Goal: Obtain resource: Obtain resource

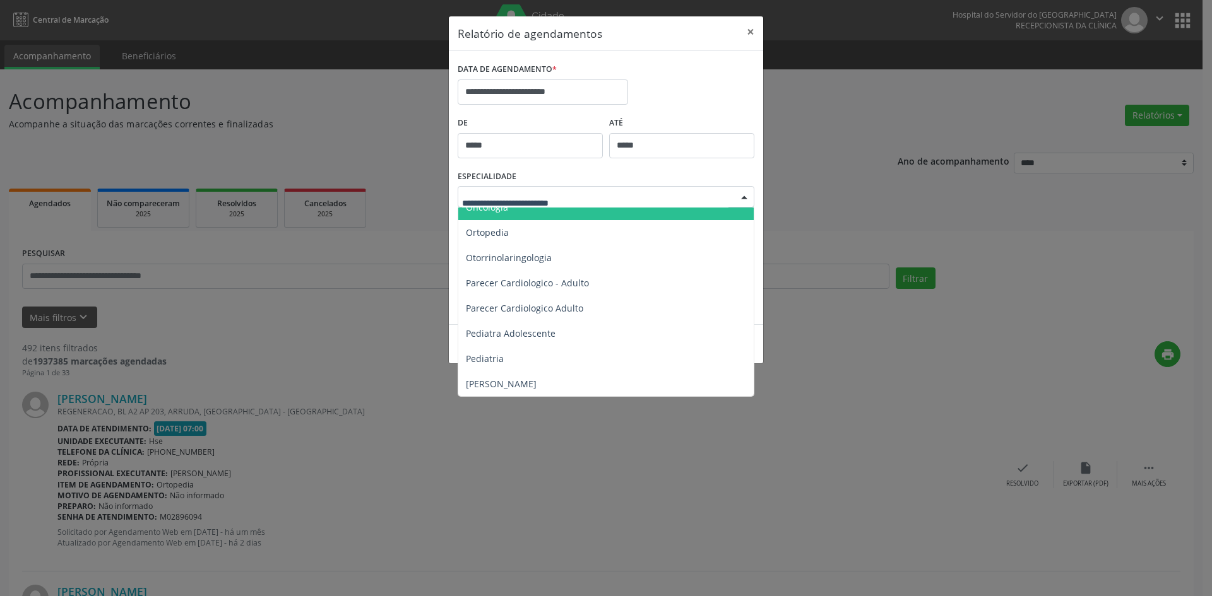
scroll to position [1894, 0]
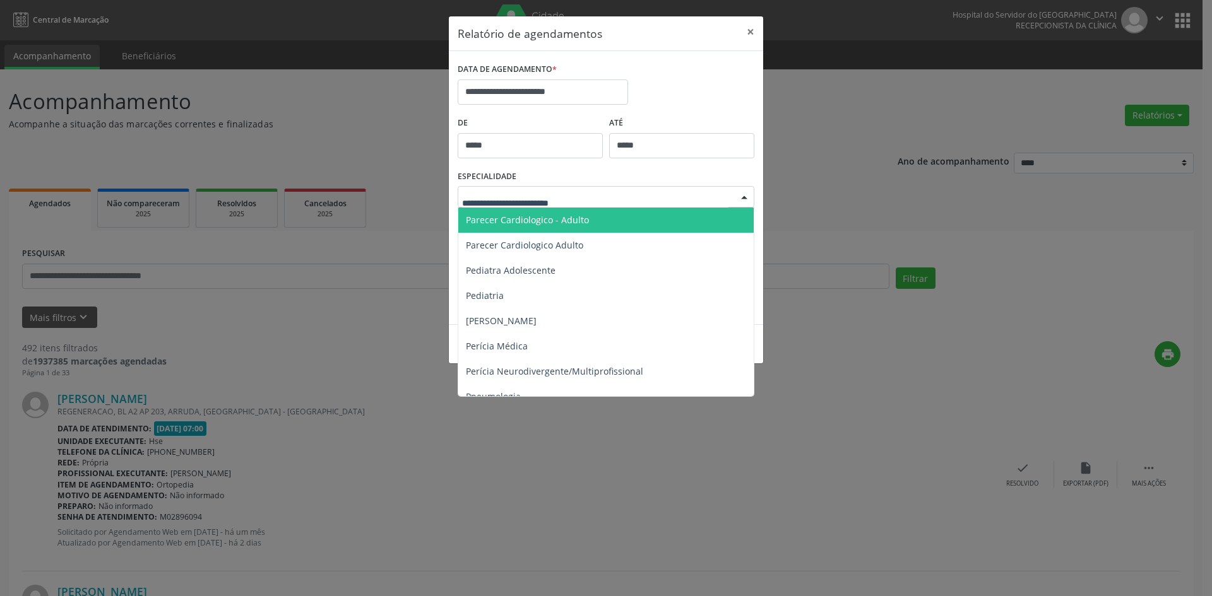
click at [547, 223] on span "Parecer Cardiologico - Adulto" at bounding box center [527, 220] width 123 height 12
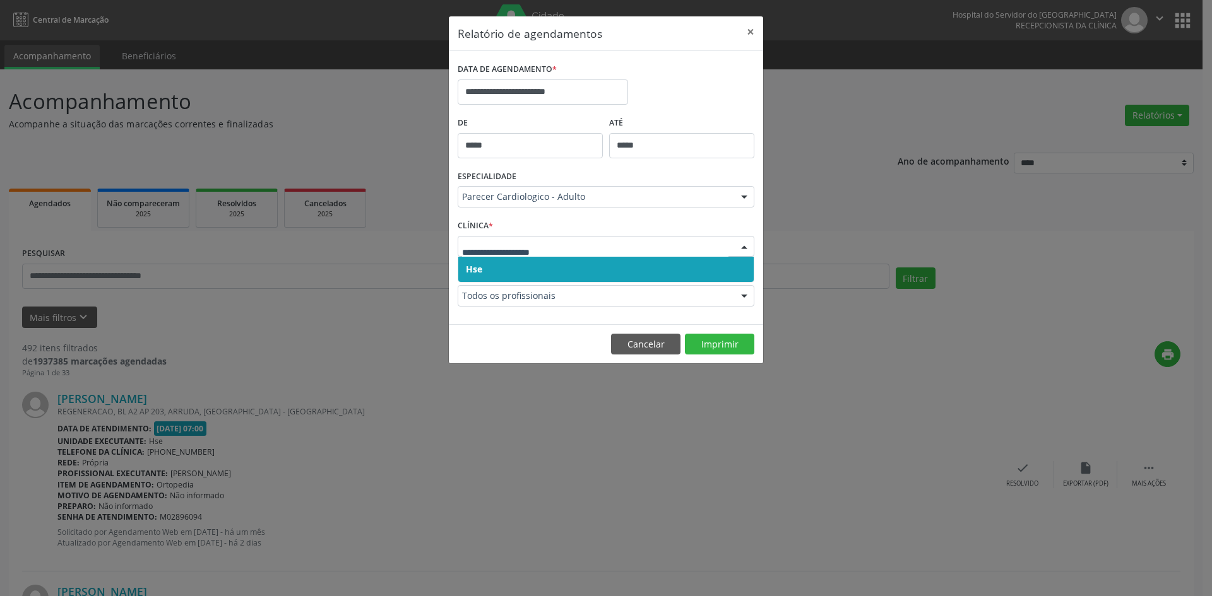
click at [480, 266] on span "Hse" at bounding box center [474, 269] width 16 height 12
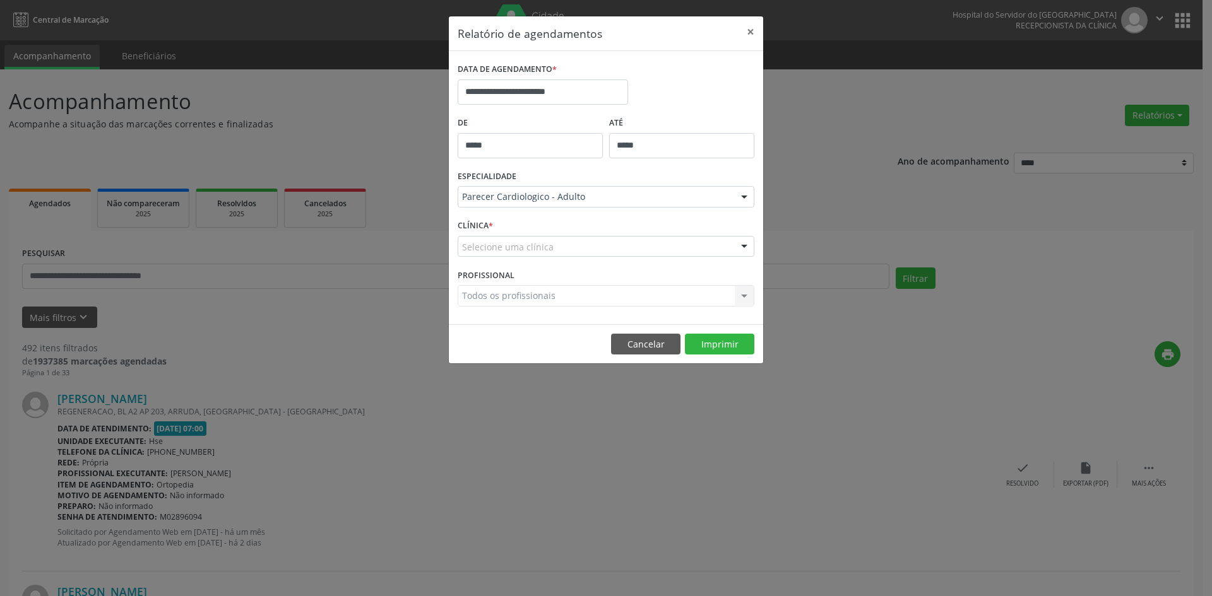
drag, startPoint x: 480, startPoint y: 242, endPoint x: 480, endPoint y: 256, distance: 13.9
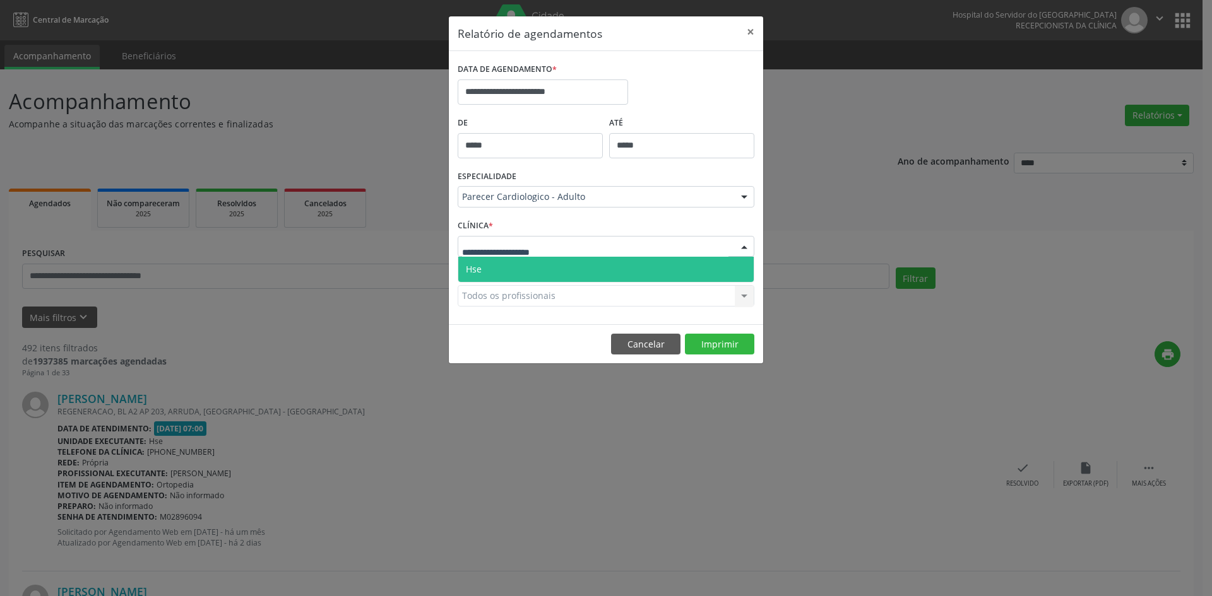
click at [482, 269] on span "Hse" at bounding box center [605, 269] width 295 height 25
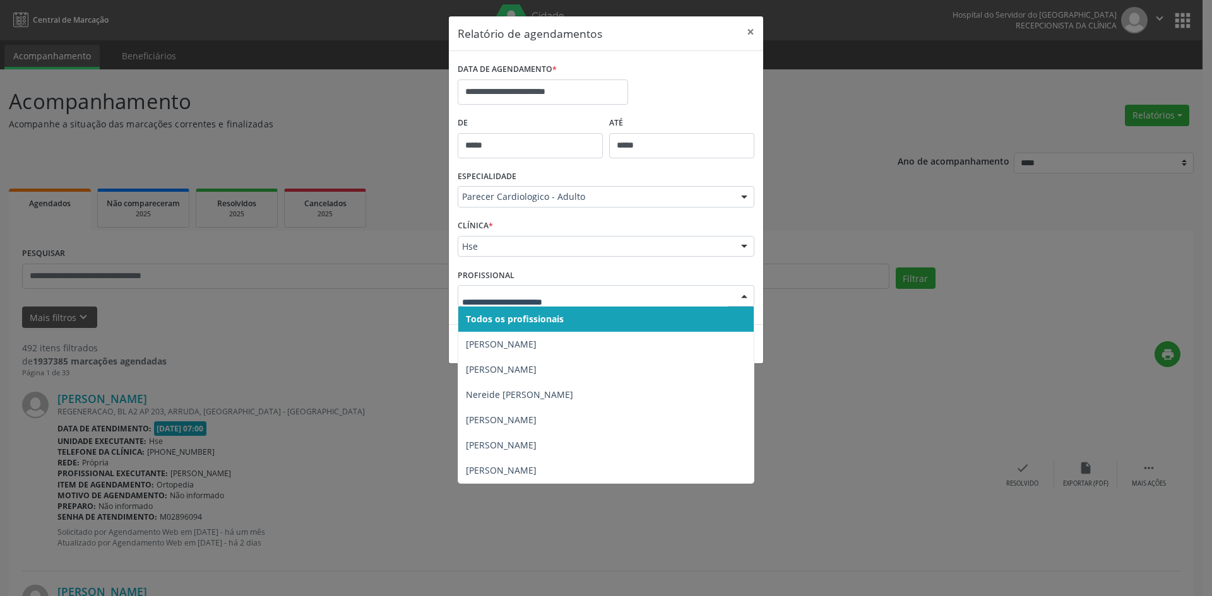
click at [496, 314] on span "Todos os profissionais" at bounding box center [515, 319] width 98 height 12
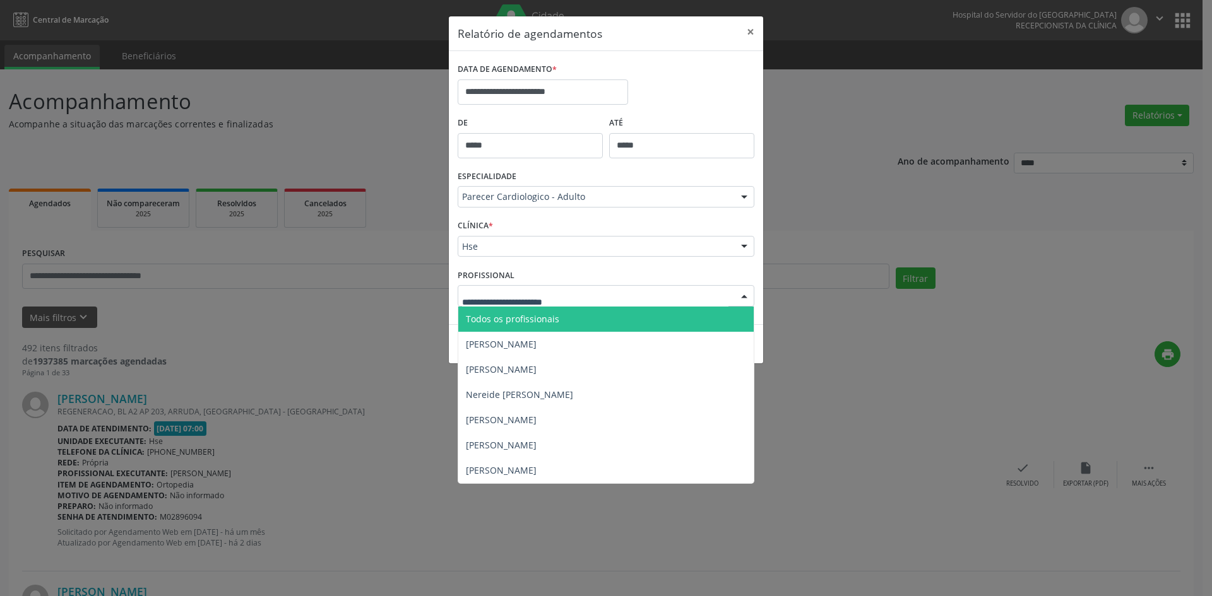
click at [499, 317] on span "Todos os profissionais" at bounding box center [512, 319] width 93 height 12
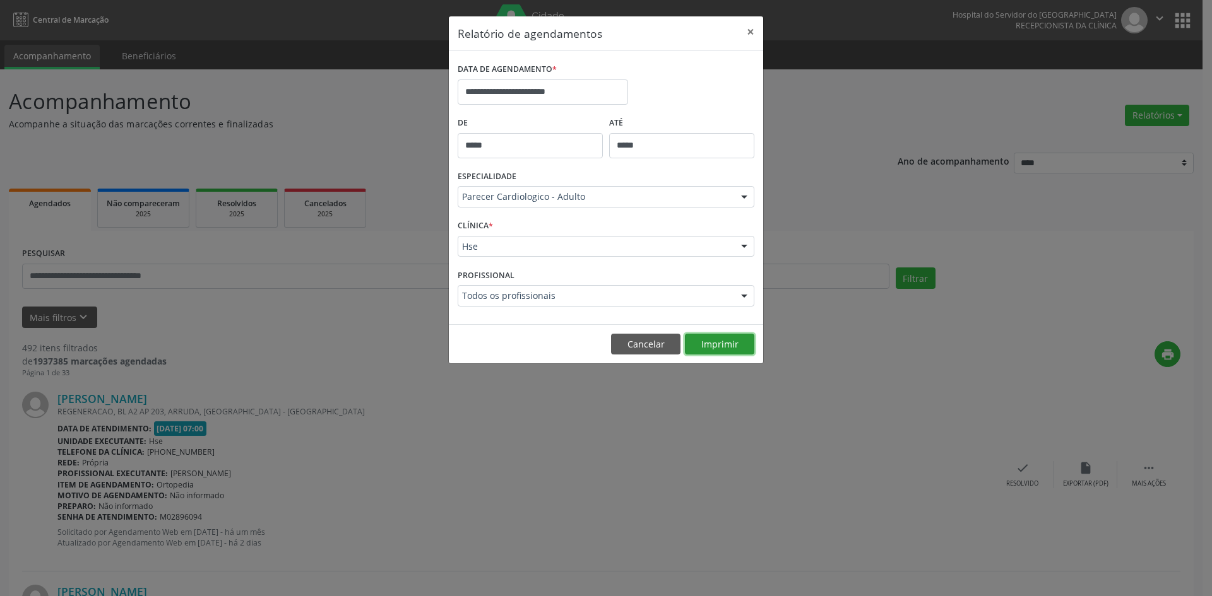
click at [723, 350] on button "Imprimir" at bounding box center [719, 344] width 69 height 21
click at [743, 194] on div at bounding box center [744, 197] width 19 height 21
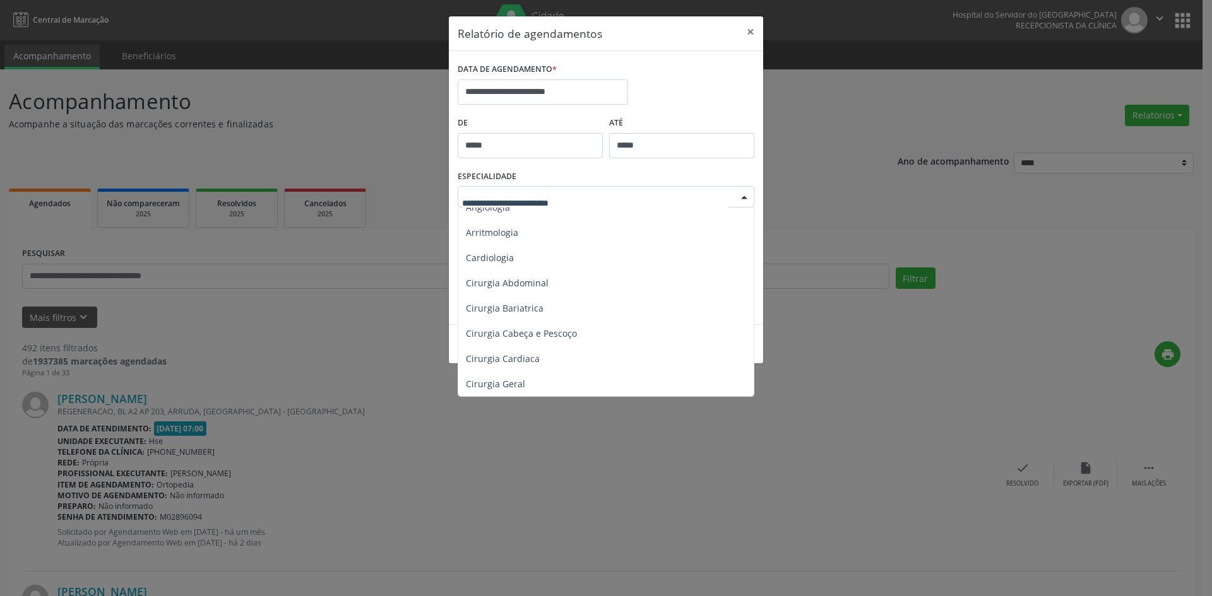
scroll to position [0, 0]
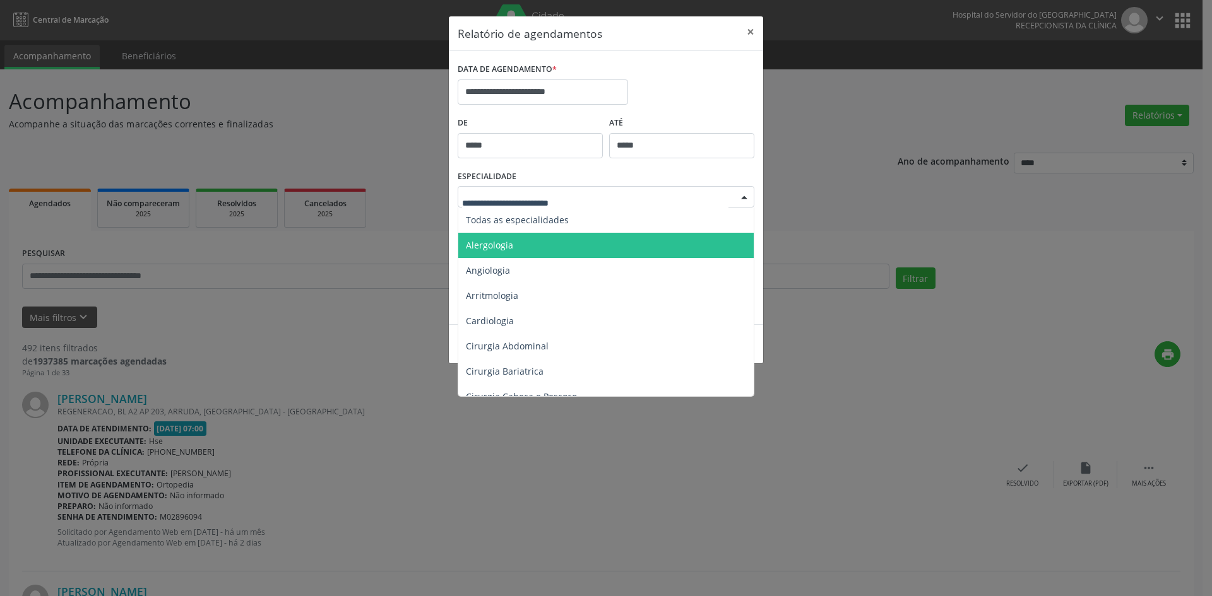
click at [490, 246] on span "Alergologia" at bounding box center [489, 245] width 47 height 12
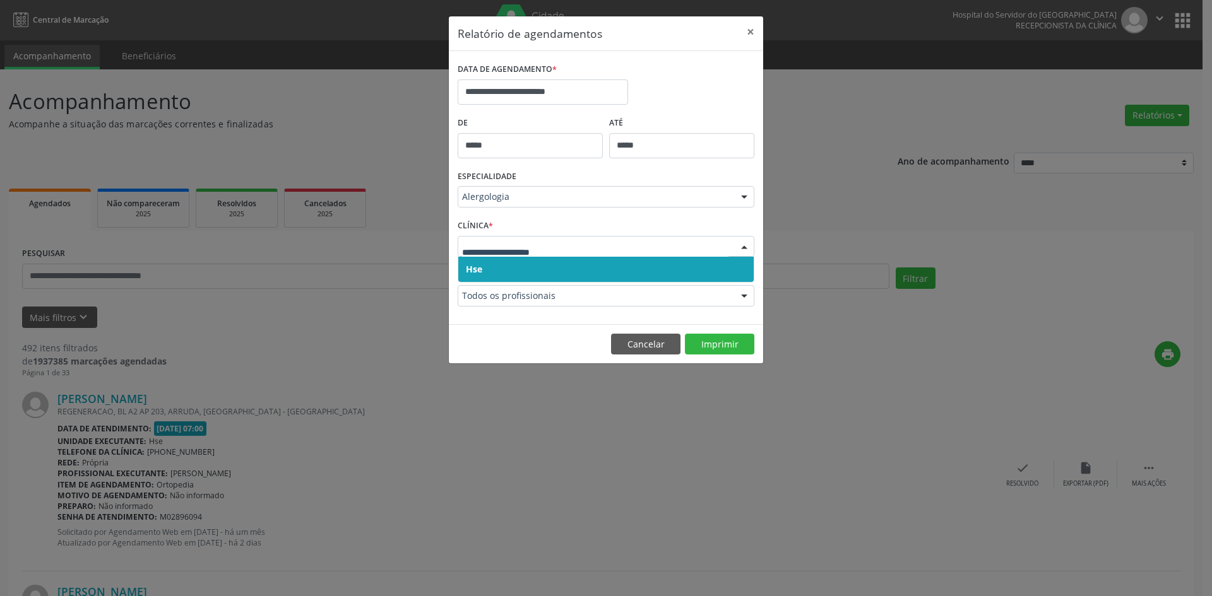
click at [477, 268] on span "Hse" at bounding box center [474, 269] width 16 height 12
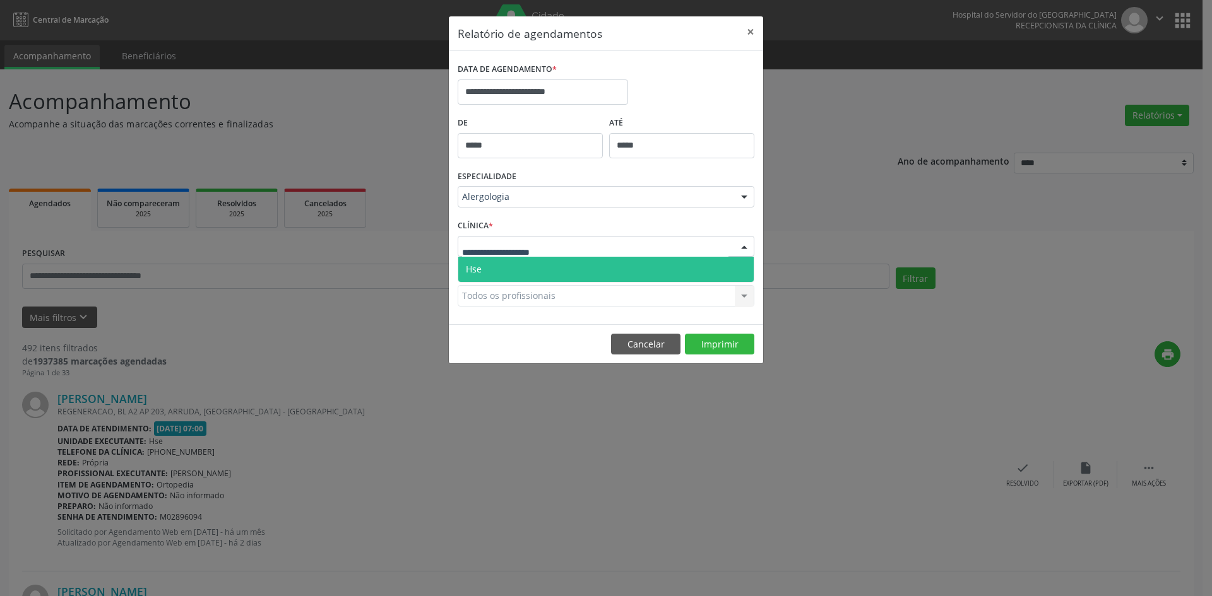
click at [479, 270] on span "Hse" at bounding box center [474, 269] width 16 height 12
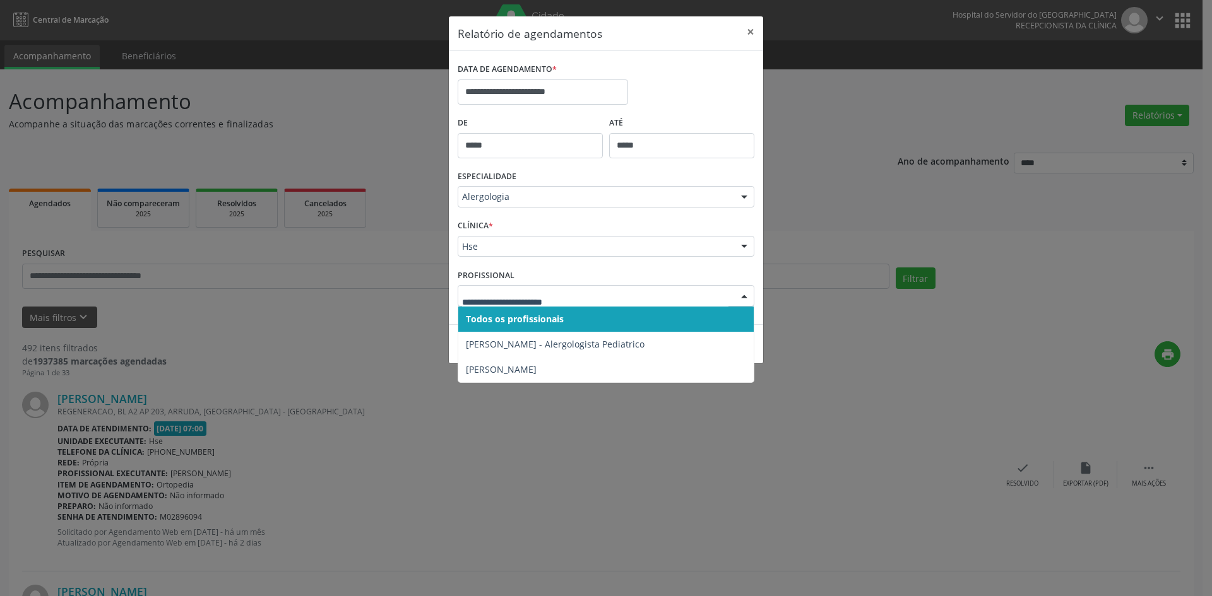
click at [508, 321] on span "Todos os profissionais" at bounding box center [515, 319] width 98 height 12
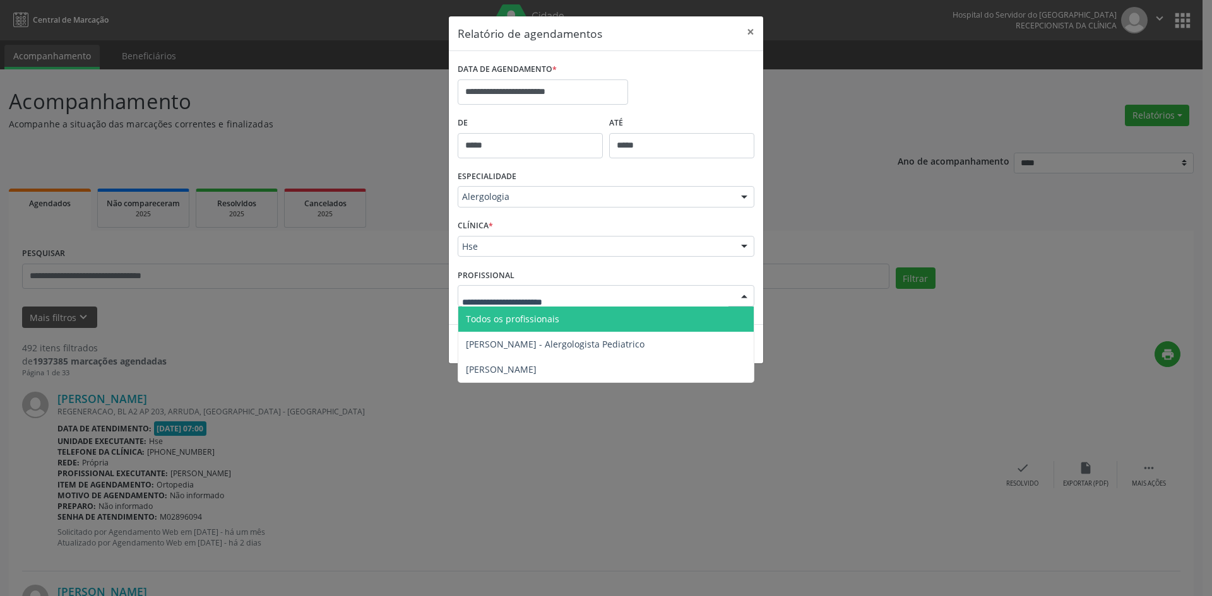
click at [526, 322] on span "Todos os profissionais" at bounding box center [512, 319] width 93 height 12
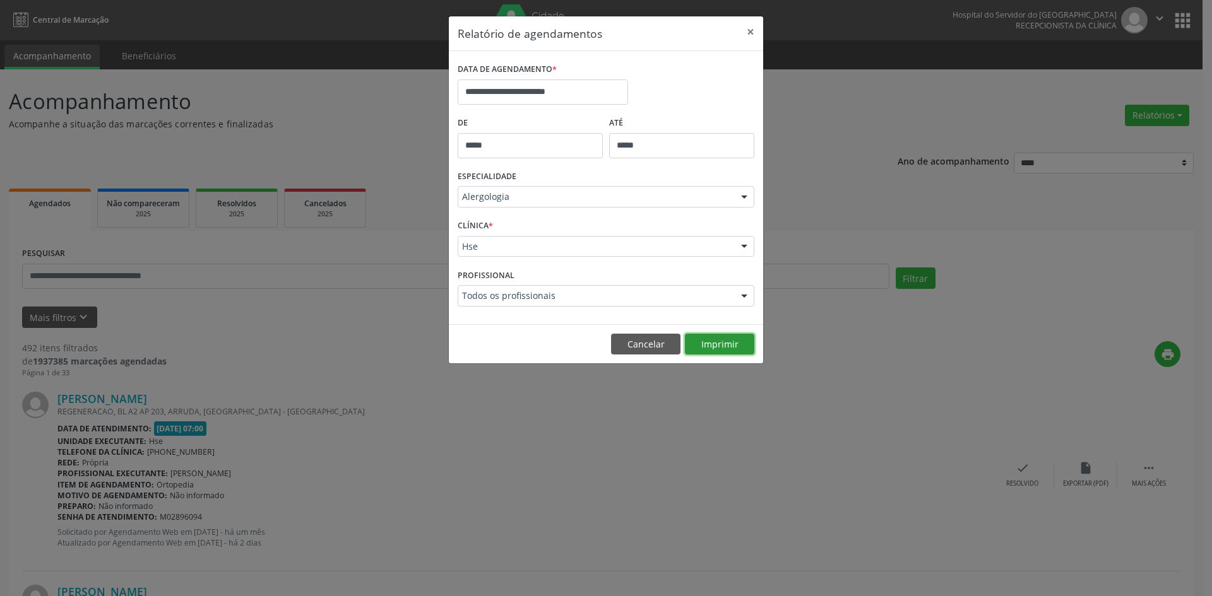
click at [716, 345] on button "Imprimir" at bounding box center [719, 344] width 69 height 21
click at [744, 199] on div at bounding box center [744, 197] width 19 height 21
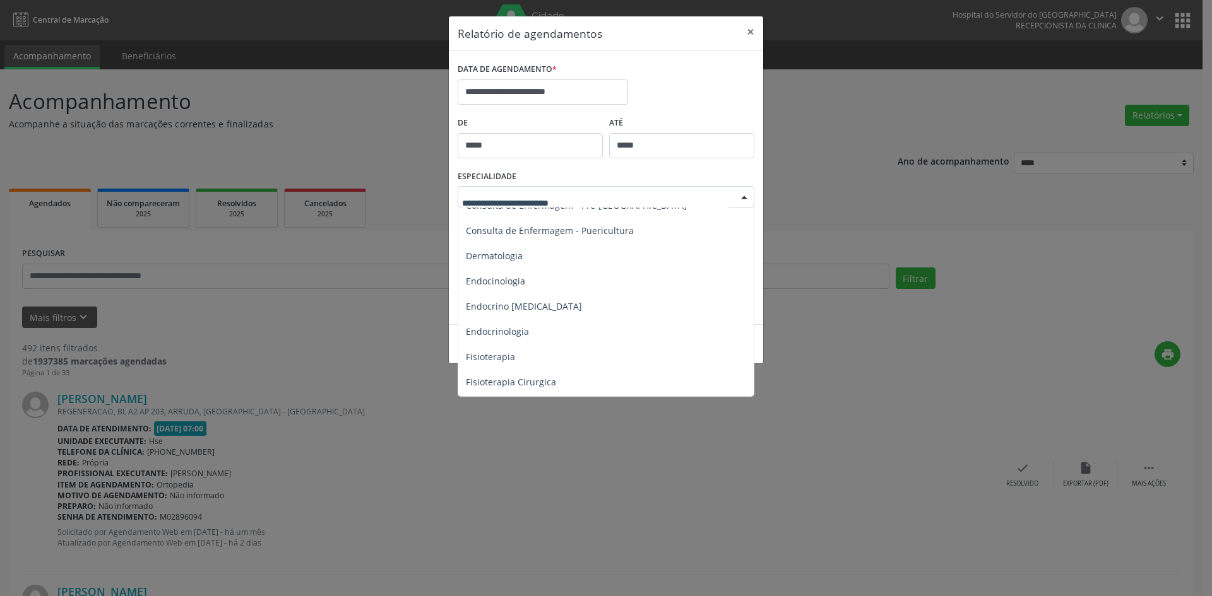
scroll to position [631, 0]
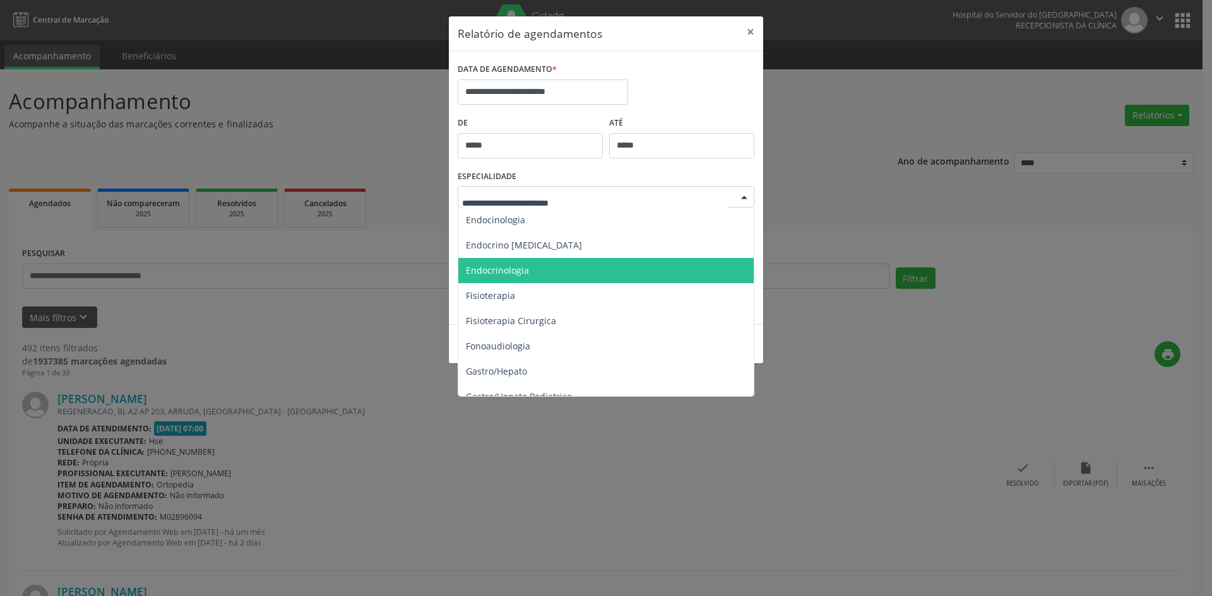
click at [511, 269] on span "Endocrinologia" at bounding box center [497, 270] width 63 height 12
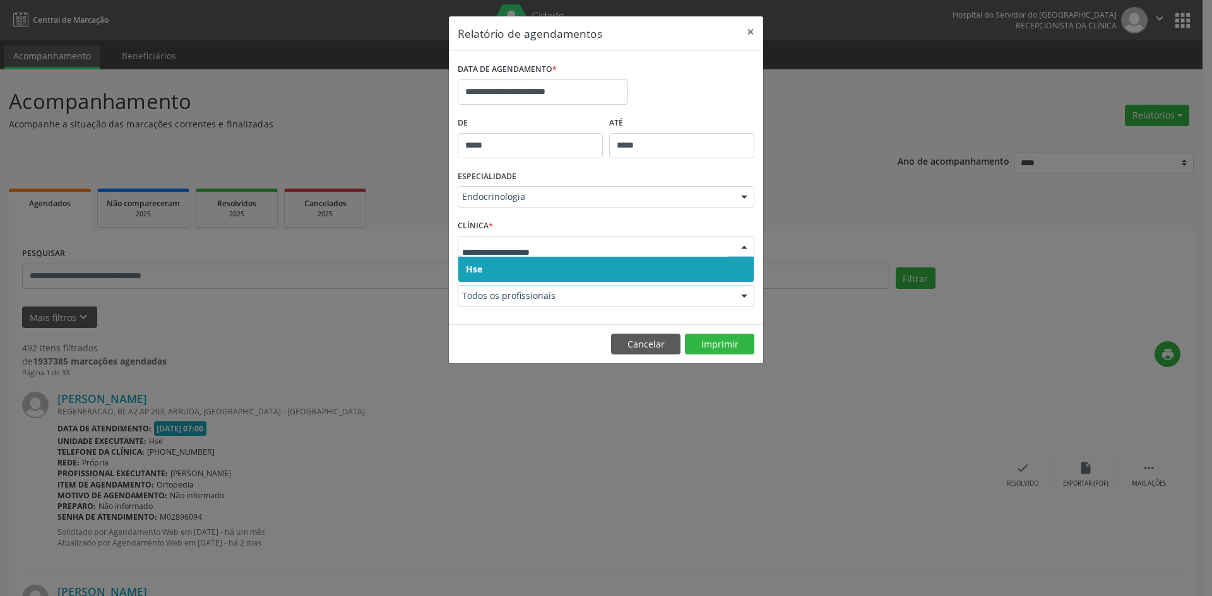
click at [477, 269] on span "Hse" at bounding box center [474, 269] width 16 height 12
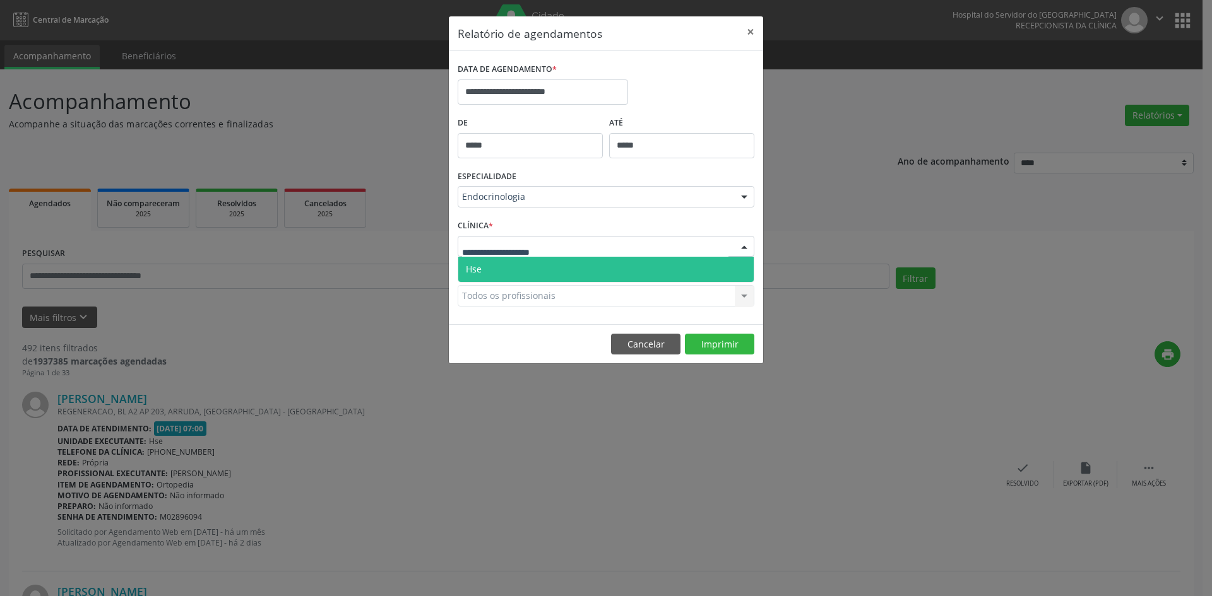
click at [483, 278] on span "Hse" at bounding box center [605, 269] width 295 height 25
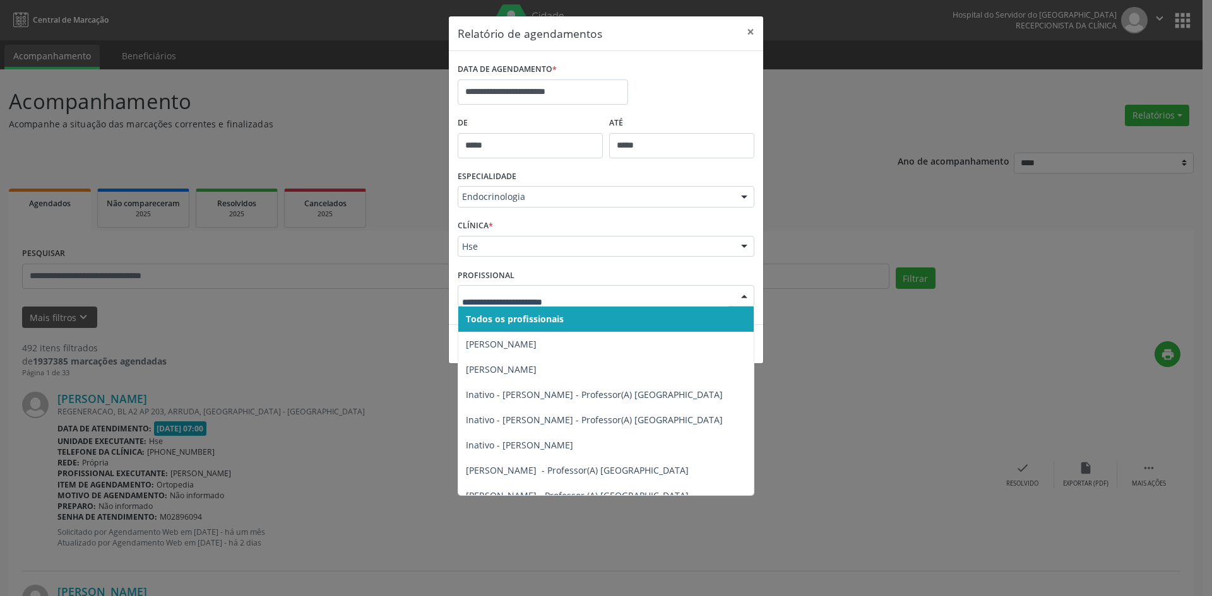
click at [502, 319] on span "Todos os profissionais" at bounding box center [515, 319] width 98 height 12
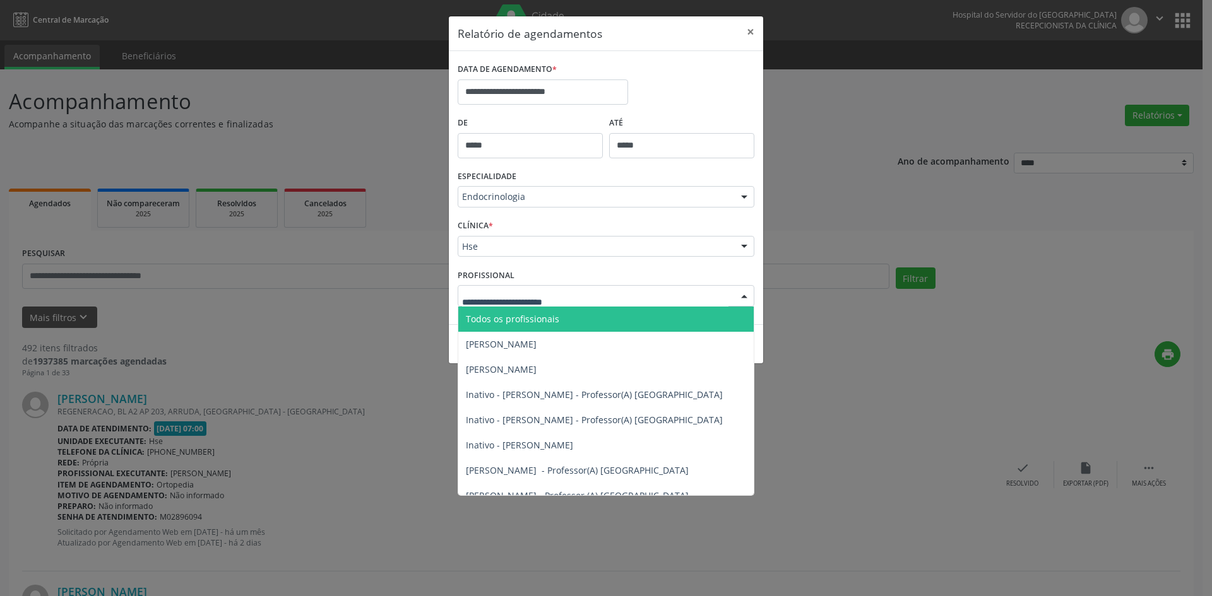
click at [504, 313] on span "Todos os profissionais" at bounding box center [512, 319] width 93 height 12
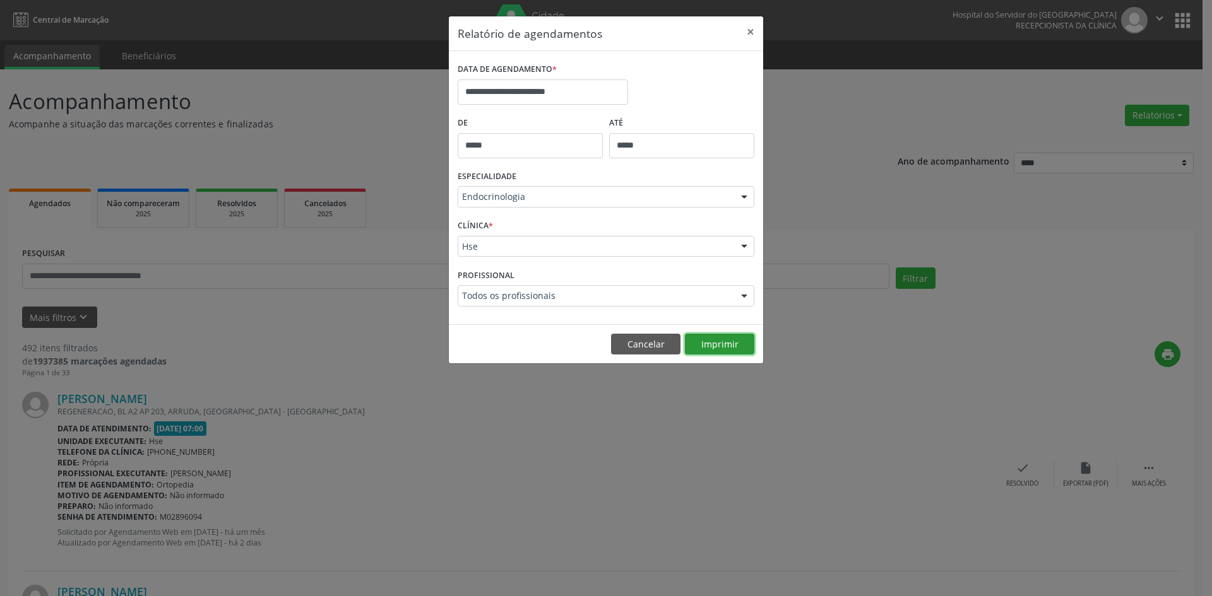
click at [715, 340] on button "Imprimir" at bounding box center [719, 344] width 69 height 21
click at [750, 196] on div at bounding box center [744, 197] width 19 height 21
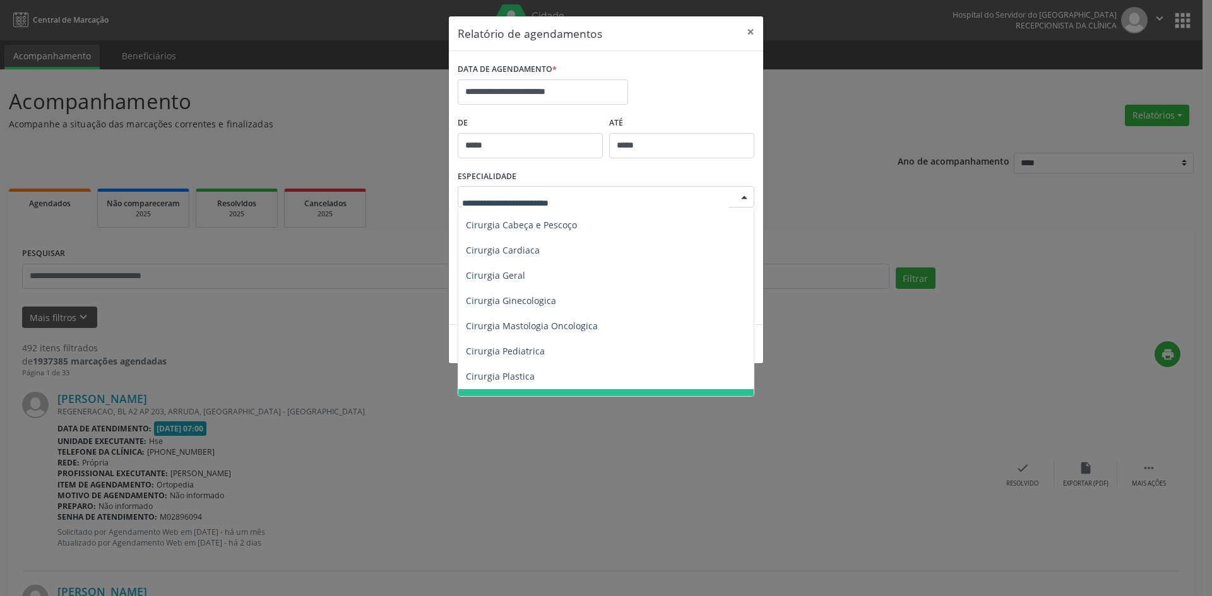
scroll to position [126, 0]
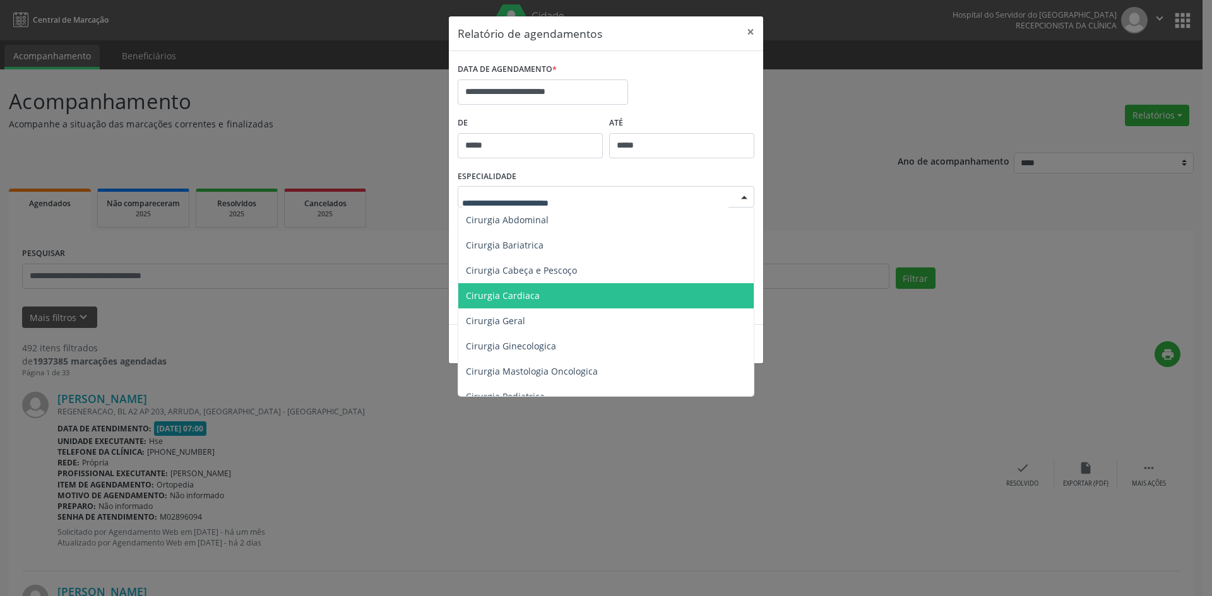
click at [547, 298] on span "Cirurgia Cardiaca" at bounding box center [606, 295] width 297 height 25
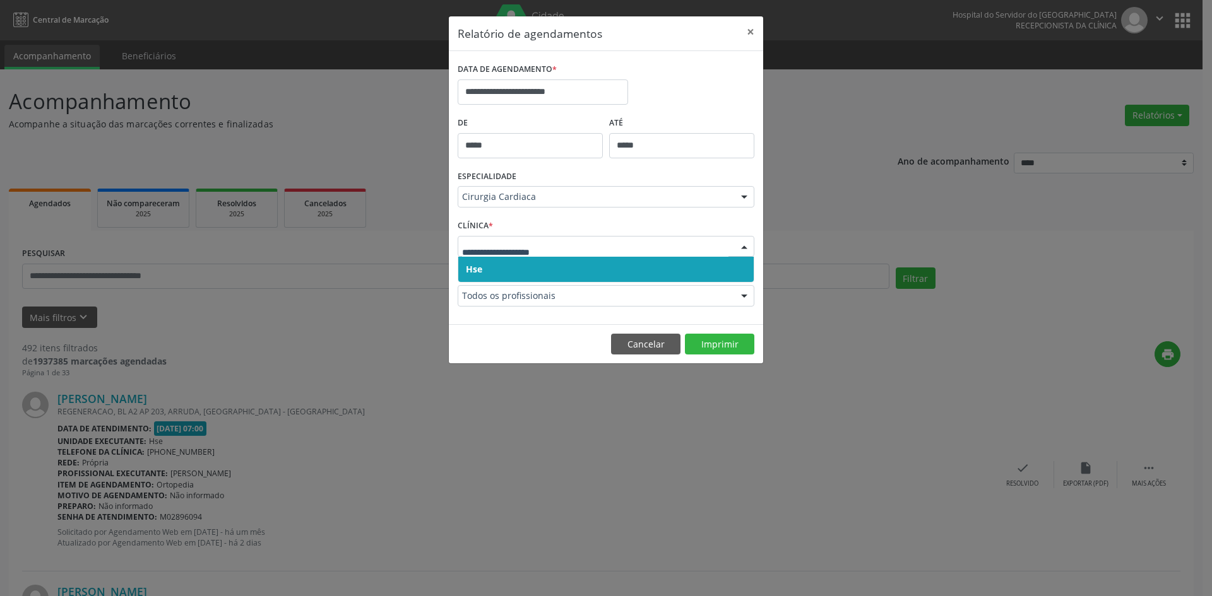
click at [470, 267] on span "Hse" at bounding box center [474, 269] width 16 height 12
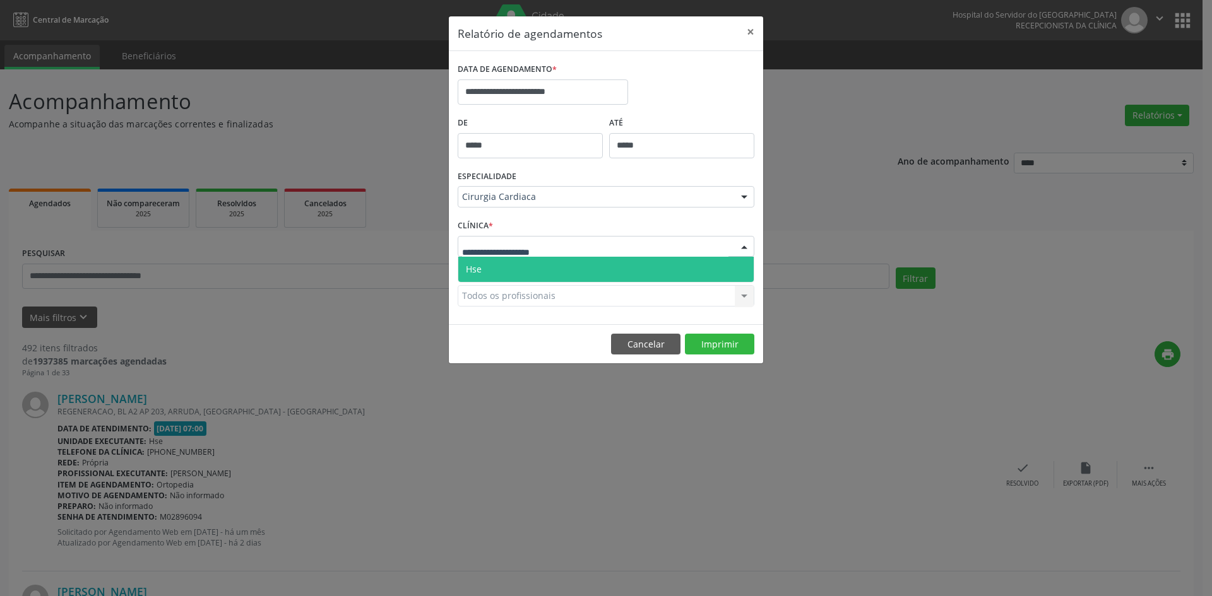
click at [482, 267] on span "Hse" at bounding box center [605, 269] width 295 height 25
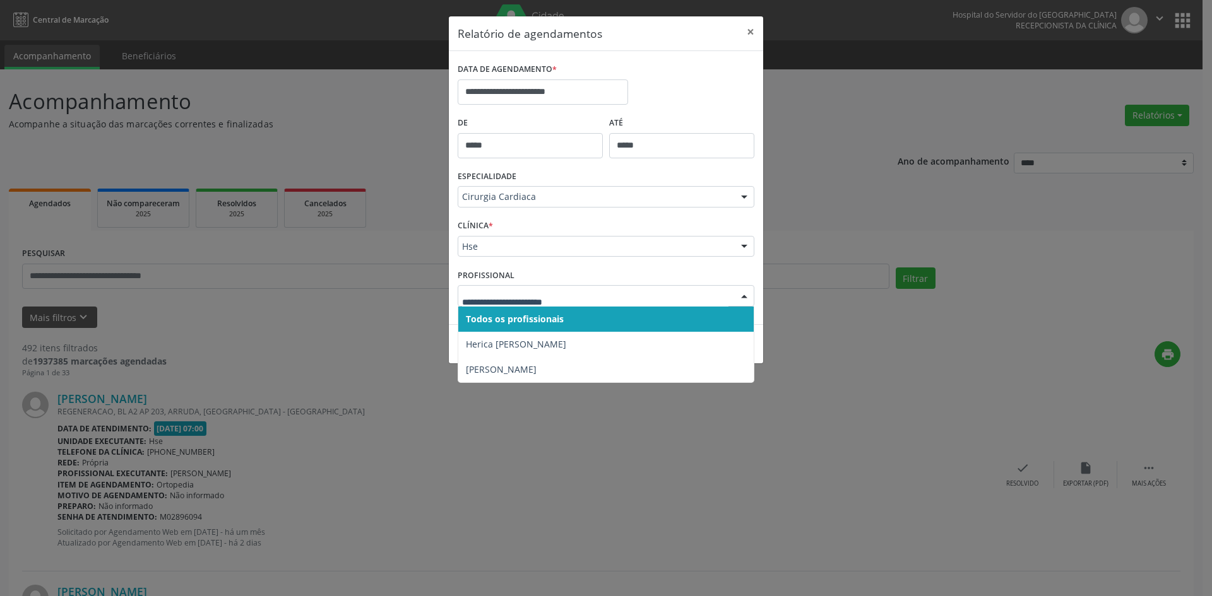
click at [516, 318] on span "Todos os profissionais" at bounding box center [515, 319] width 98 height 12
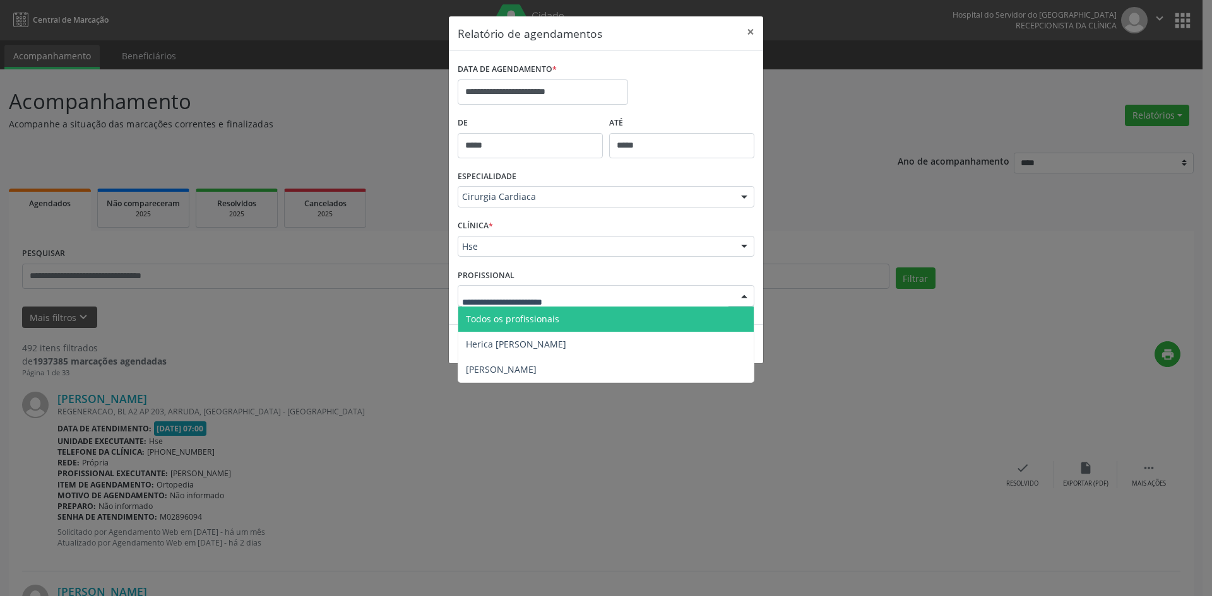
click at [518, 315] on span "Todos os profissionais" at bounding box center [512, 319] width 93 height 12
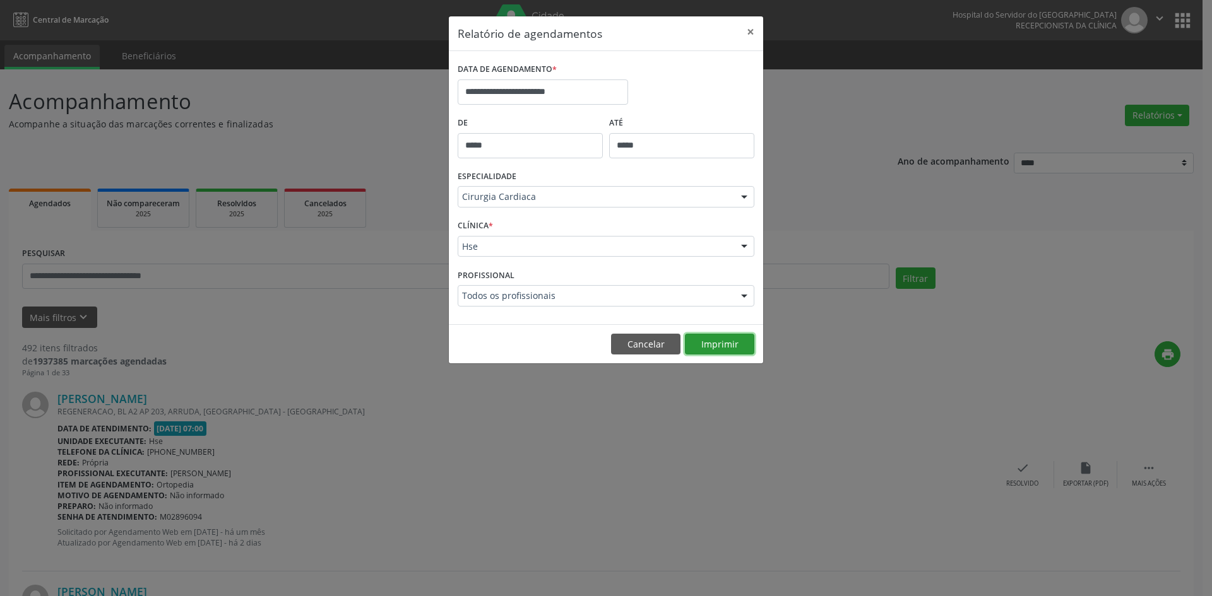
click at [717, 344] on button "Imprimir" at bounding box center [719, 344] width 69 height 21
